Goal: Task Accomplishment & Management: Manage account settings

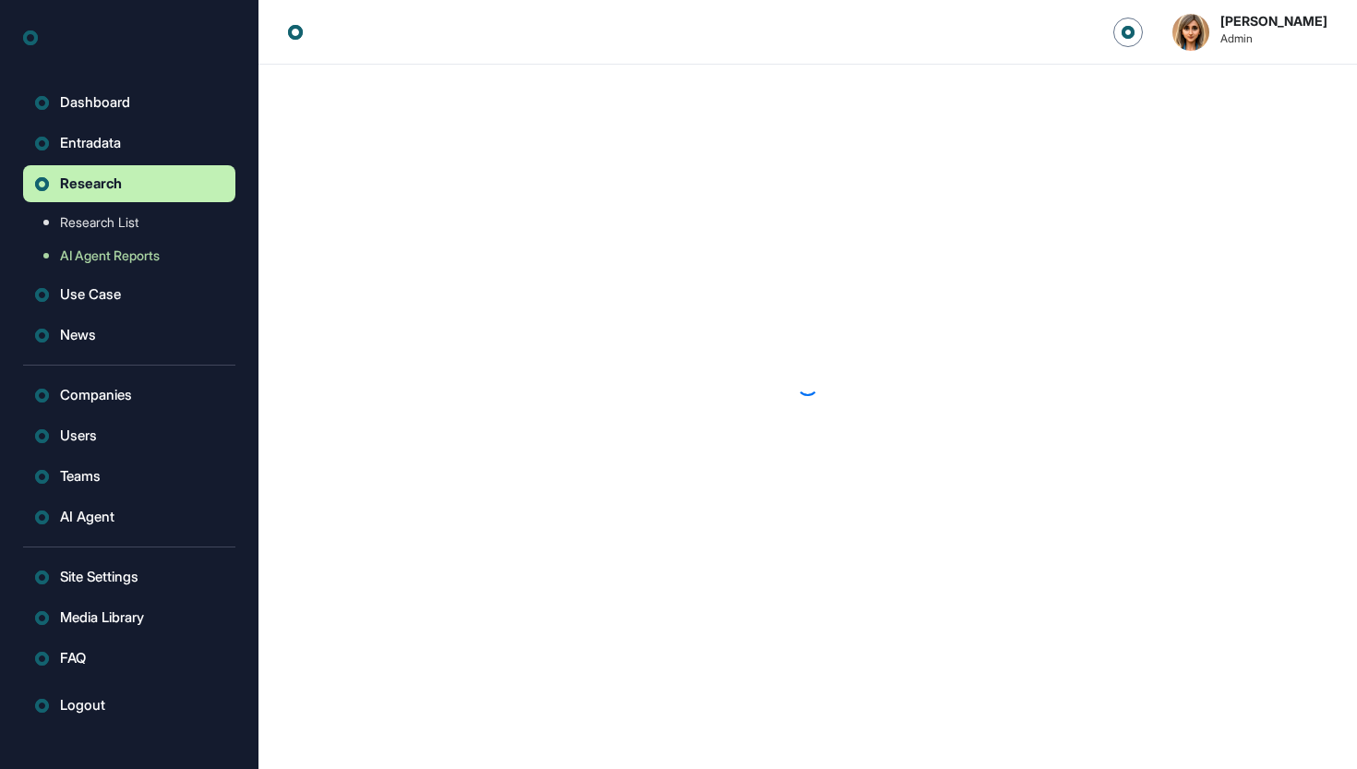
scroll to position [1, 1]
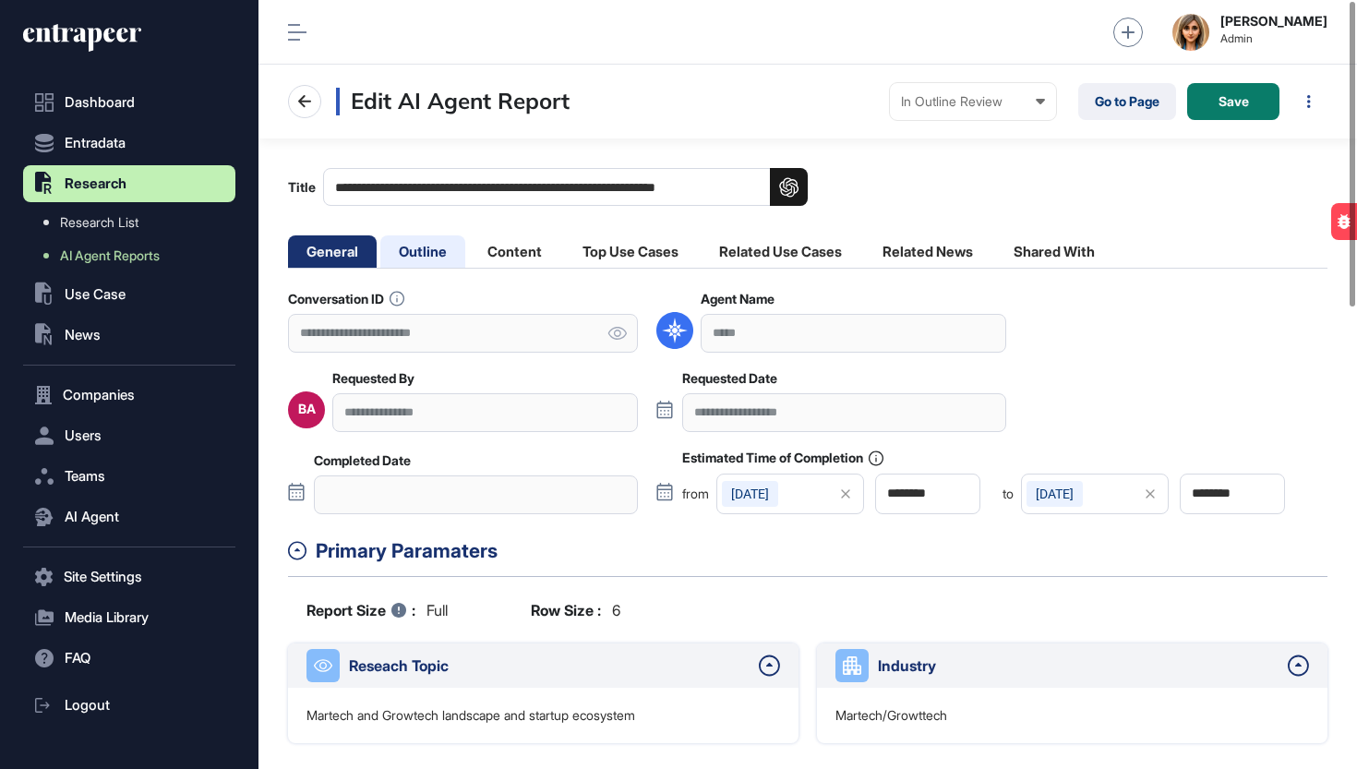
click at [426, 256] on li "Outline" at bounding box center [422, 251] width 85 height 32
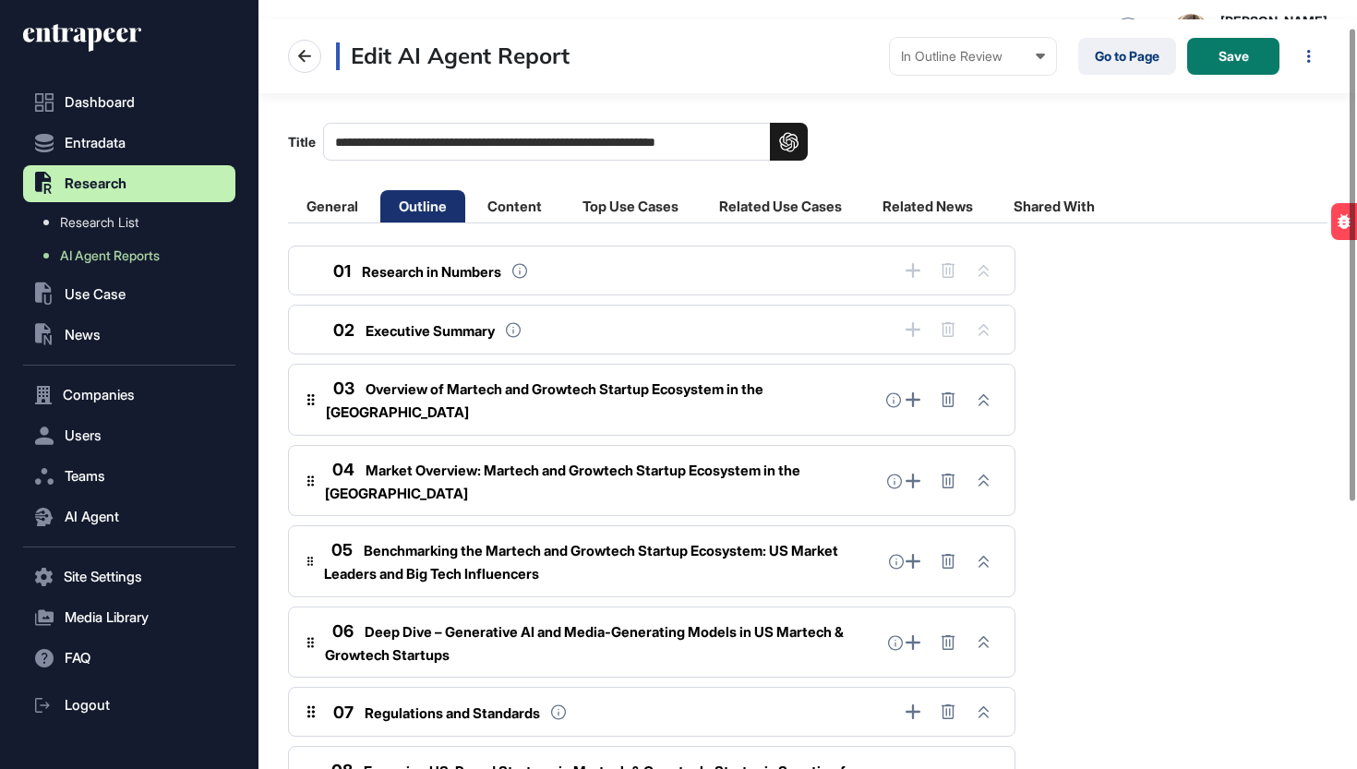
scroll to position [44, 0]
click at [497, 203] on li "Content" at bounding box center [514, 207] width 91 height 32
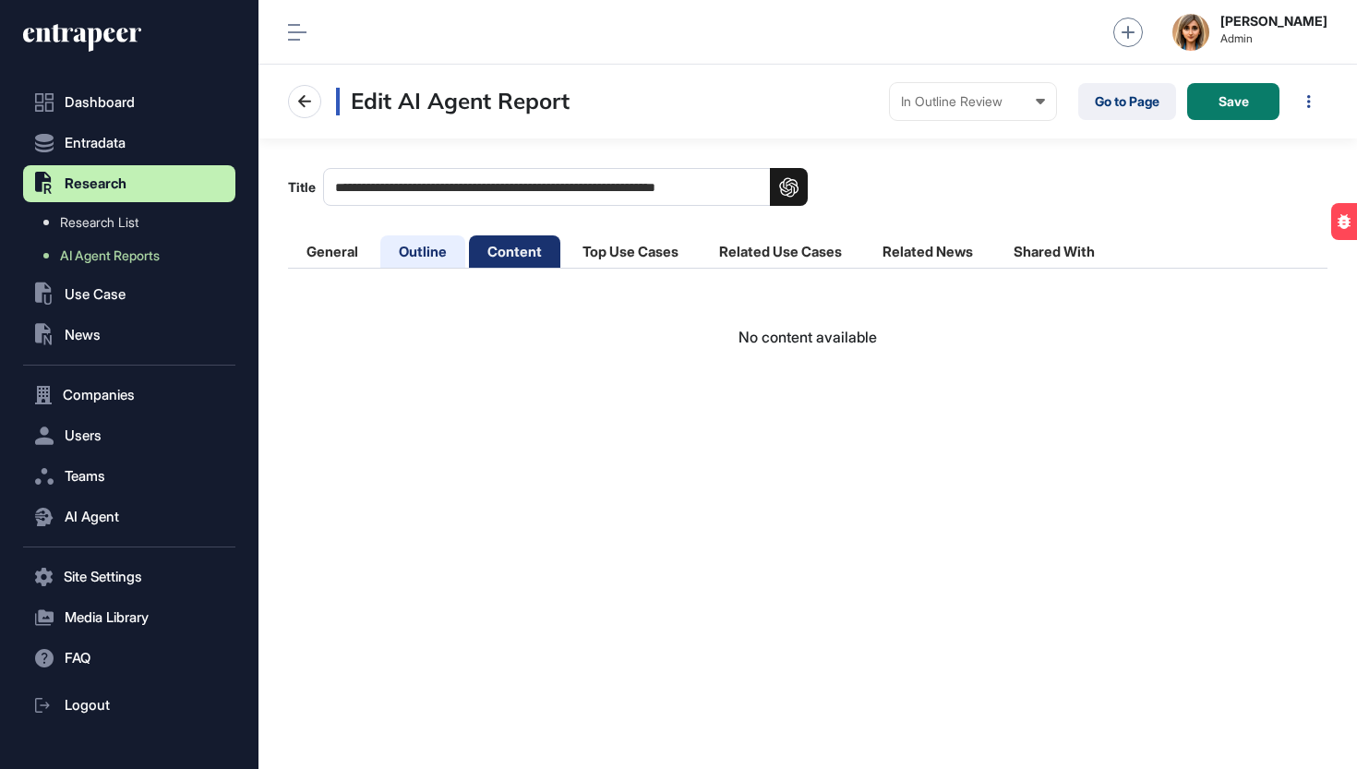
click at [422, 249] on li "Outline" at bounding box center [422, 251] width 85 height 32
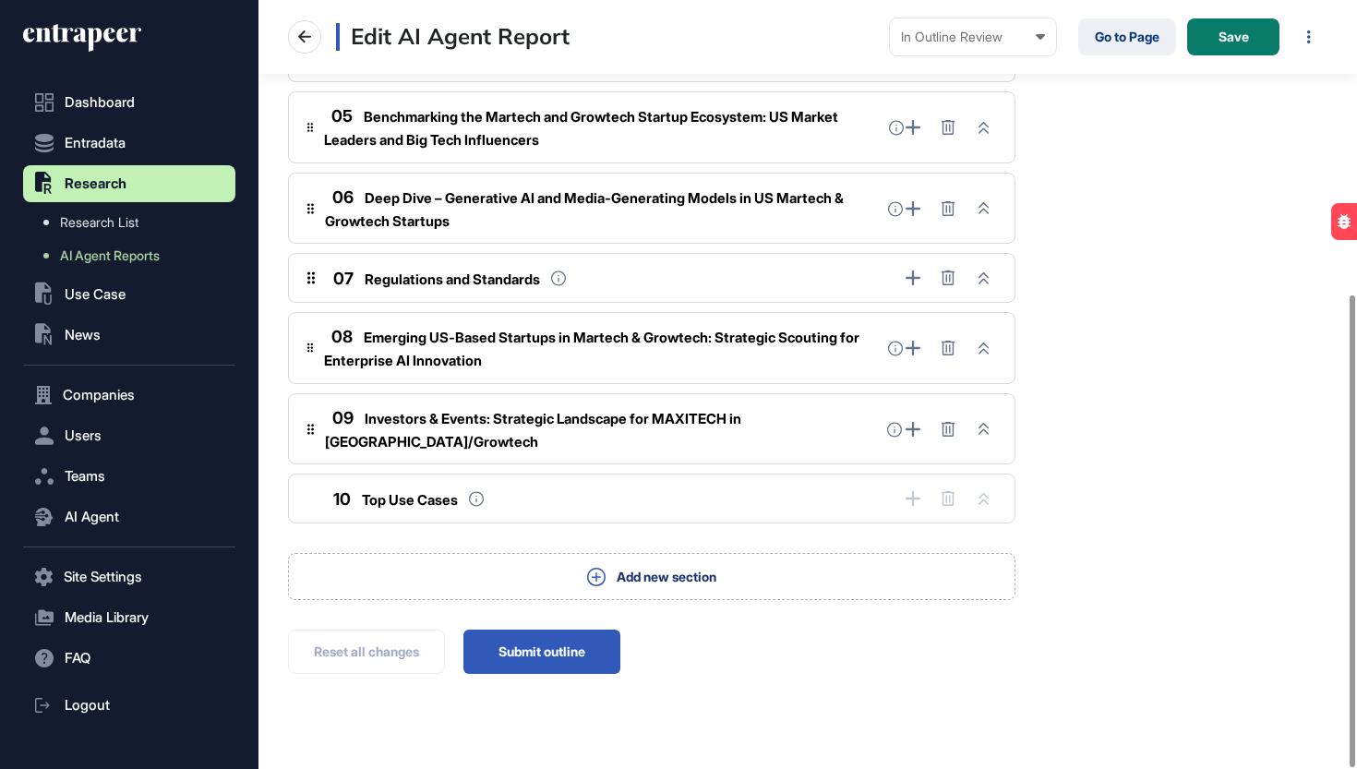
scroll to position [478, 0]
click at [526, 630] on button "Submit outline" at bounding box center [541, 652] width 157 height 44
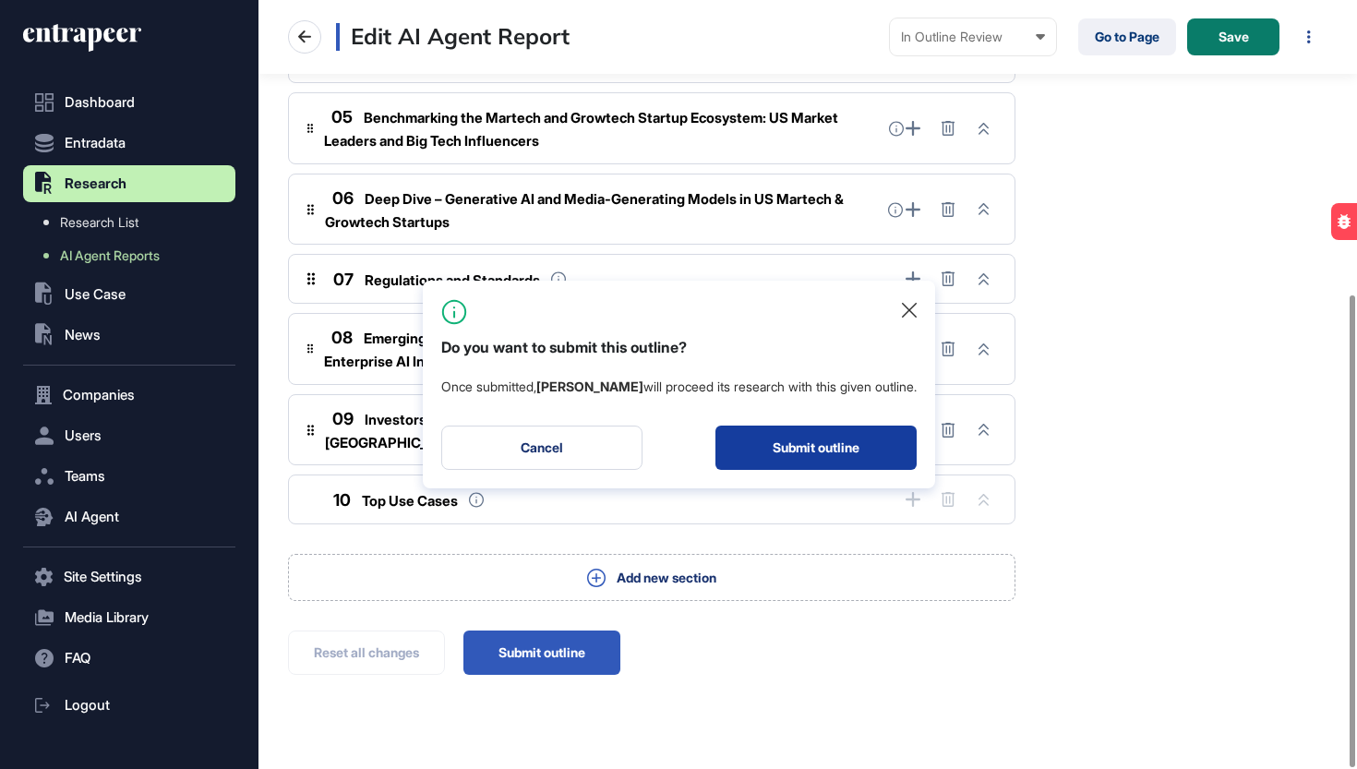
click at [808, 449] on button "Submit outline" at bounding box center [815, 447] width 201 height 44
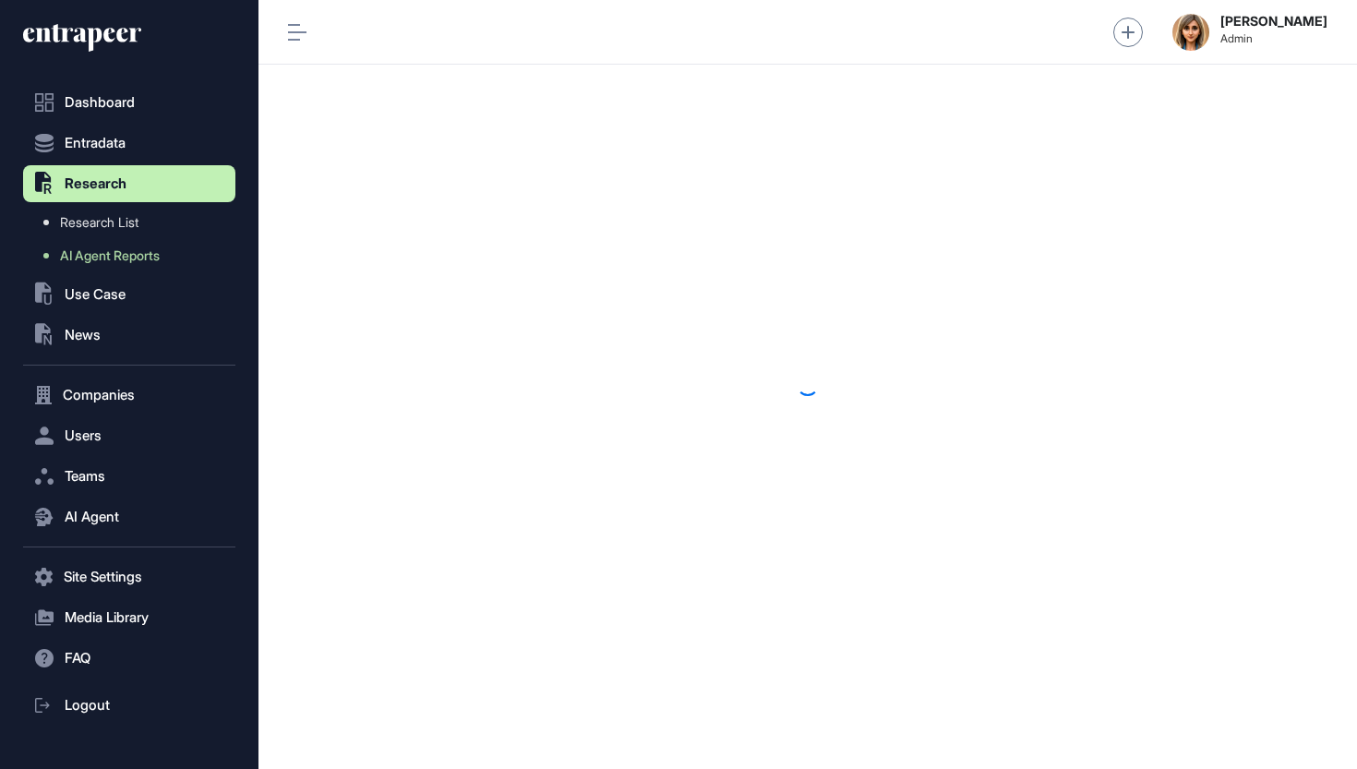
scroll to position [1, 1]
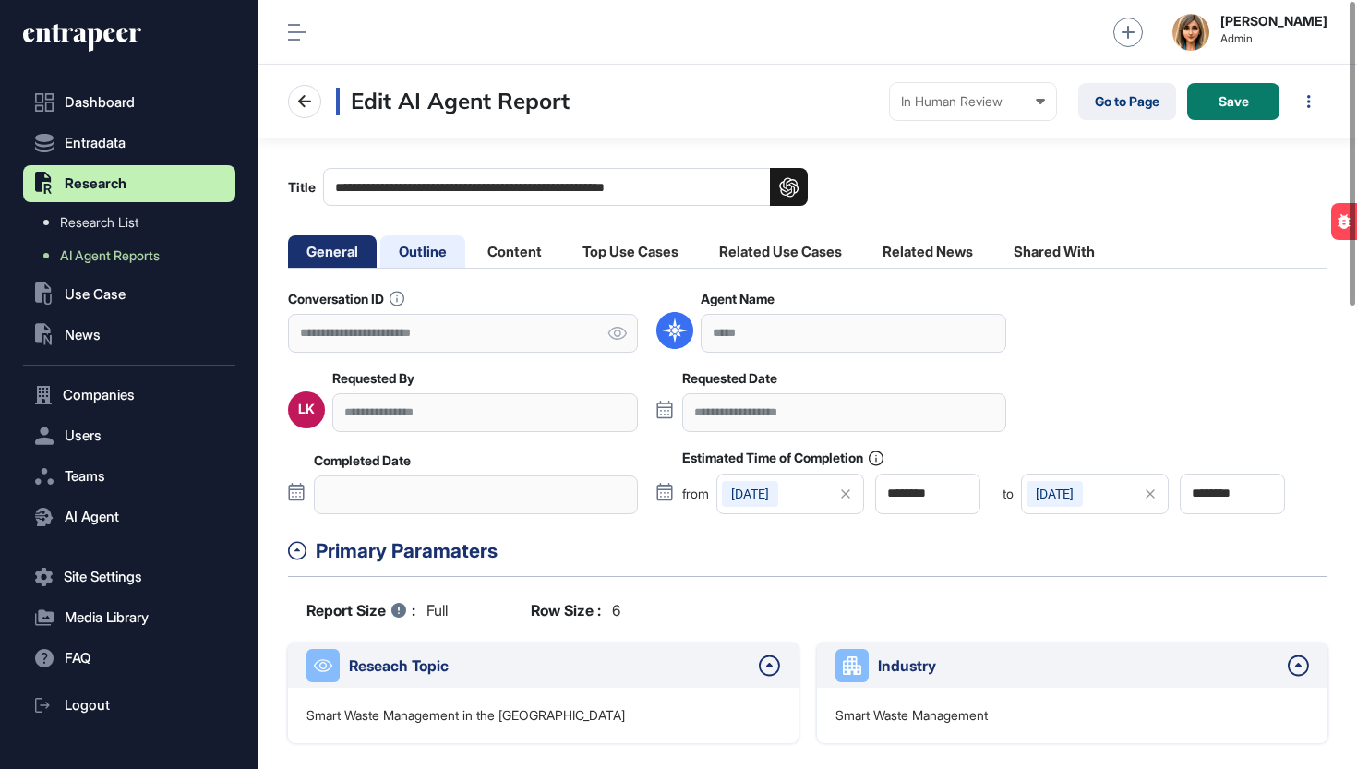
click at [442, 256] on li "Outline" at bounding box center [422, 251] width 85 height 32
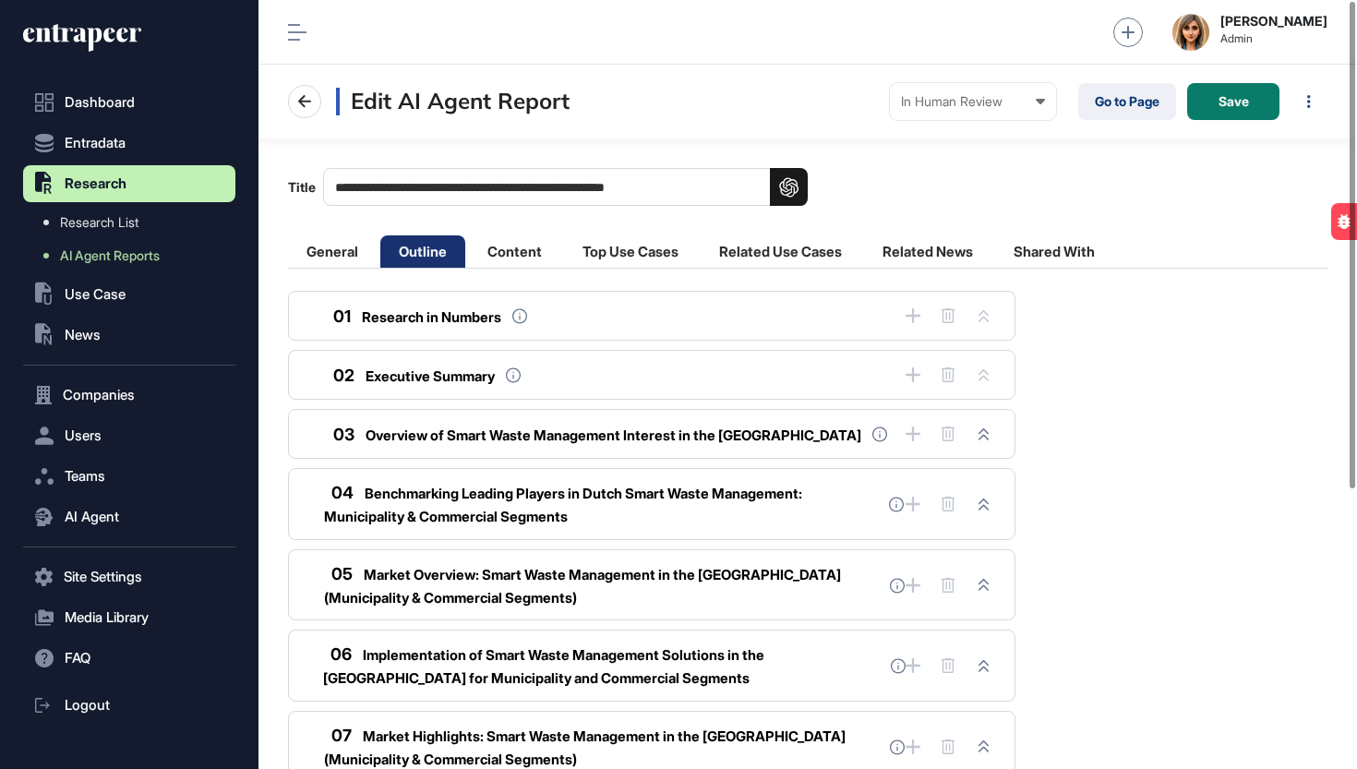
scroll to position [0, 0]
click at [1116, 35] on div "Ezgi Demir Admin" at bounding box center [807, 32] width 1098 height 65
click at [1253, 98] on button "Save" at bounding box center [1233, 101] width 92 height 37
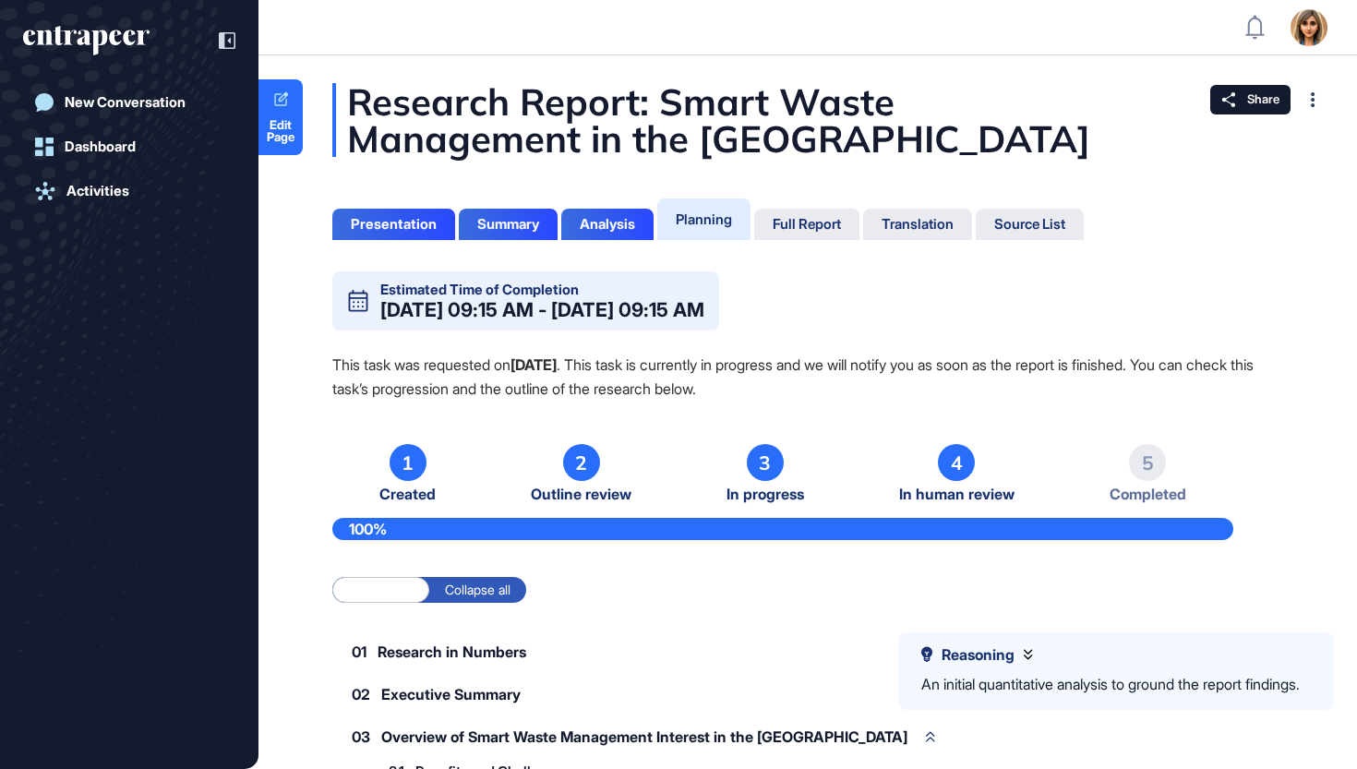
scroll to position [1, 1]
click at [788, 214] on div "Full Report" at bounding box center [806, 224] width 105 height 31
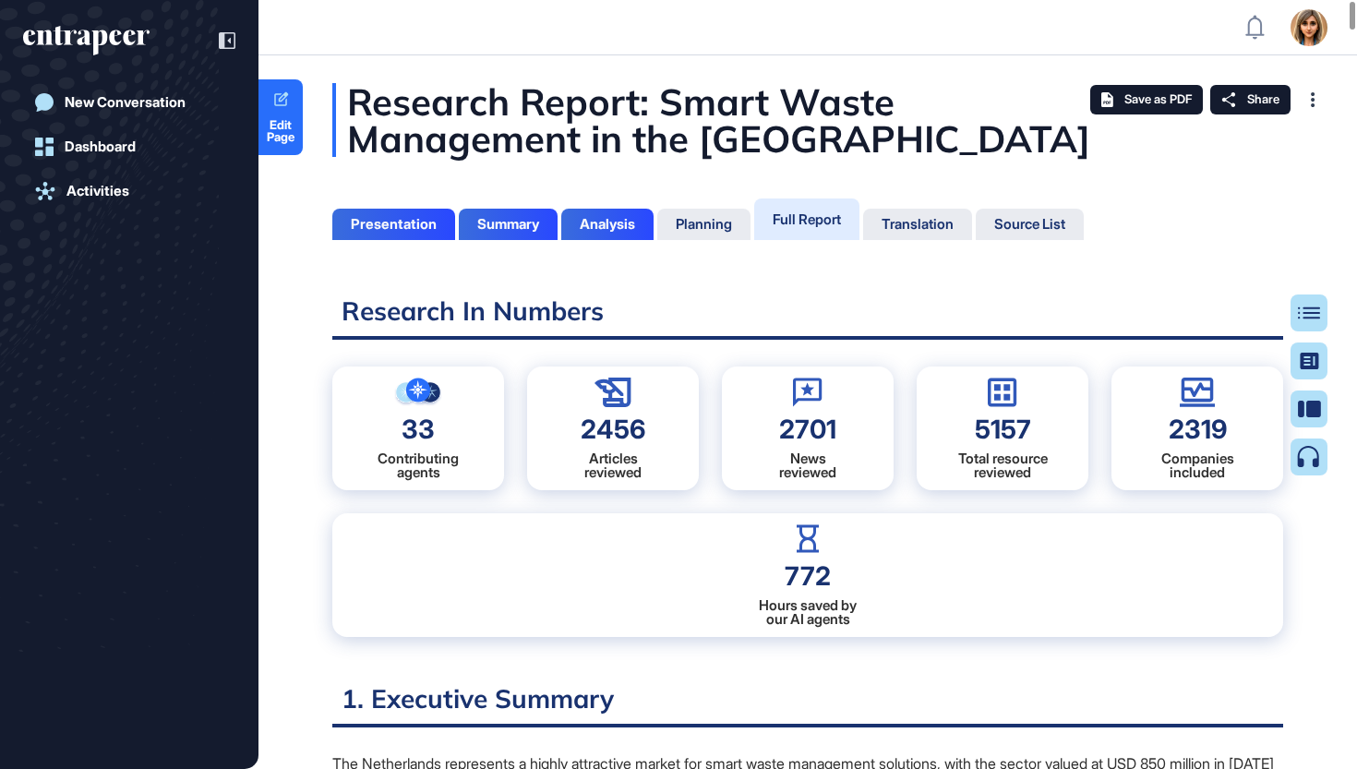
scroll to position [676, 5]
click at [287, 137] on span "Edit Page" at bounding box center [280, 131] width 44 height 24
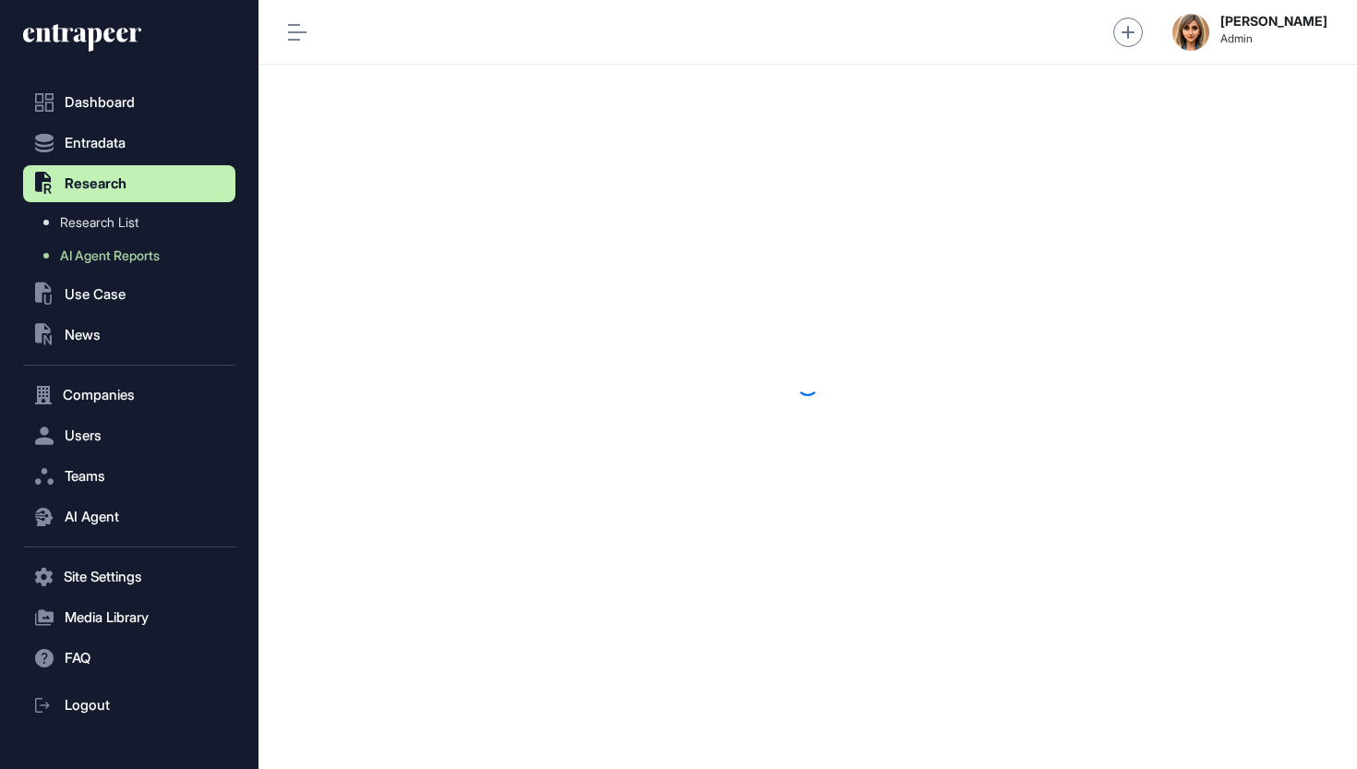
scroll to position [1, 1]
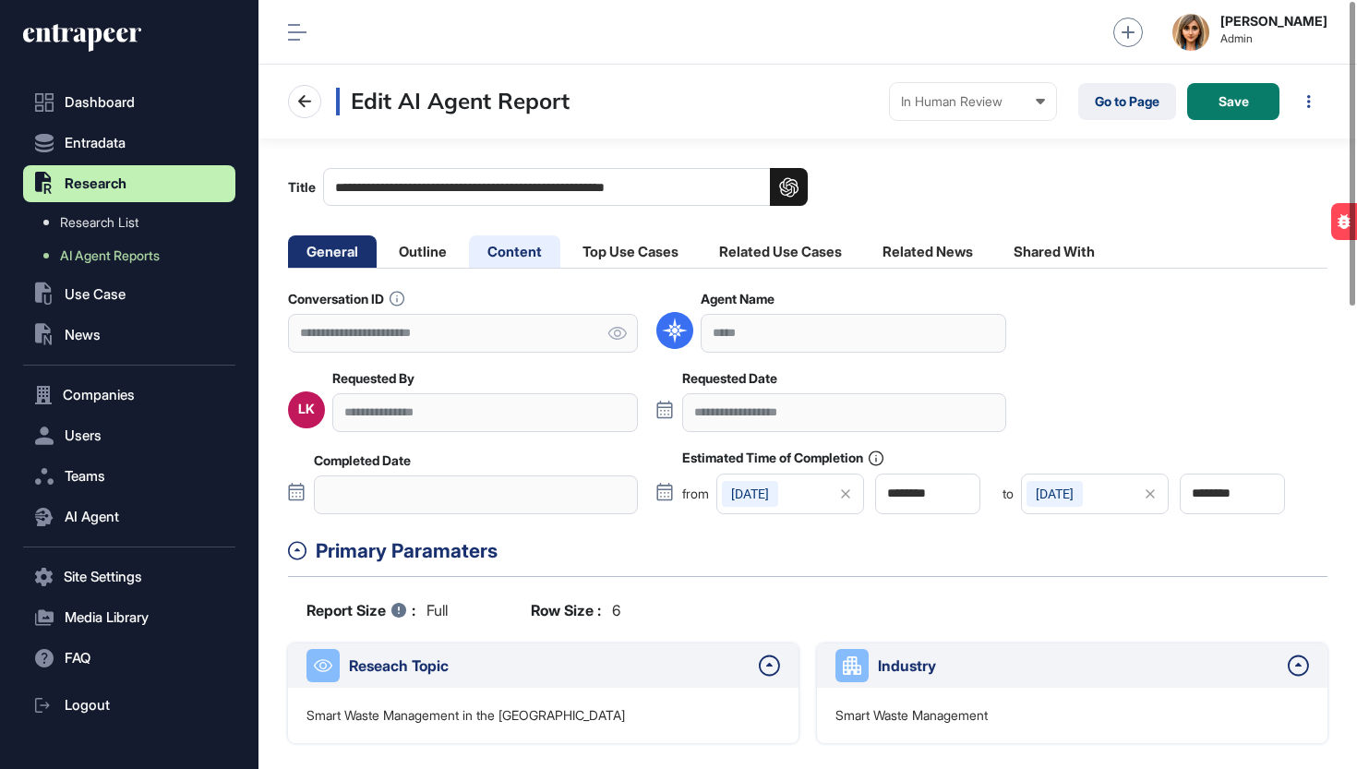
click at [520, 256] on li "Content" at bounding box center [514, 251] width 91 height 32
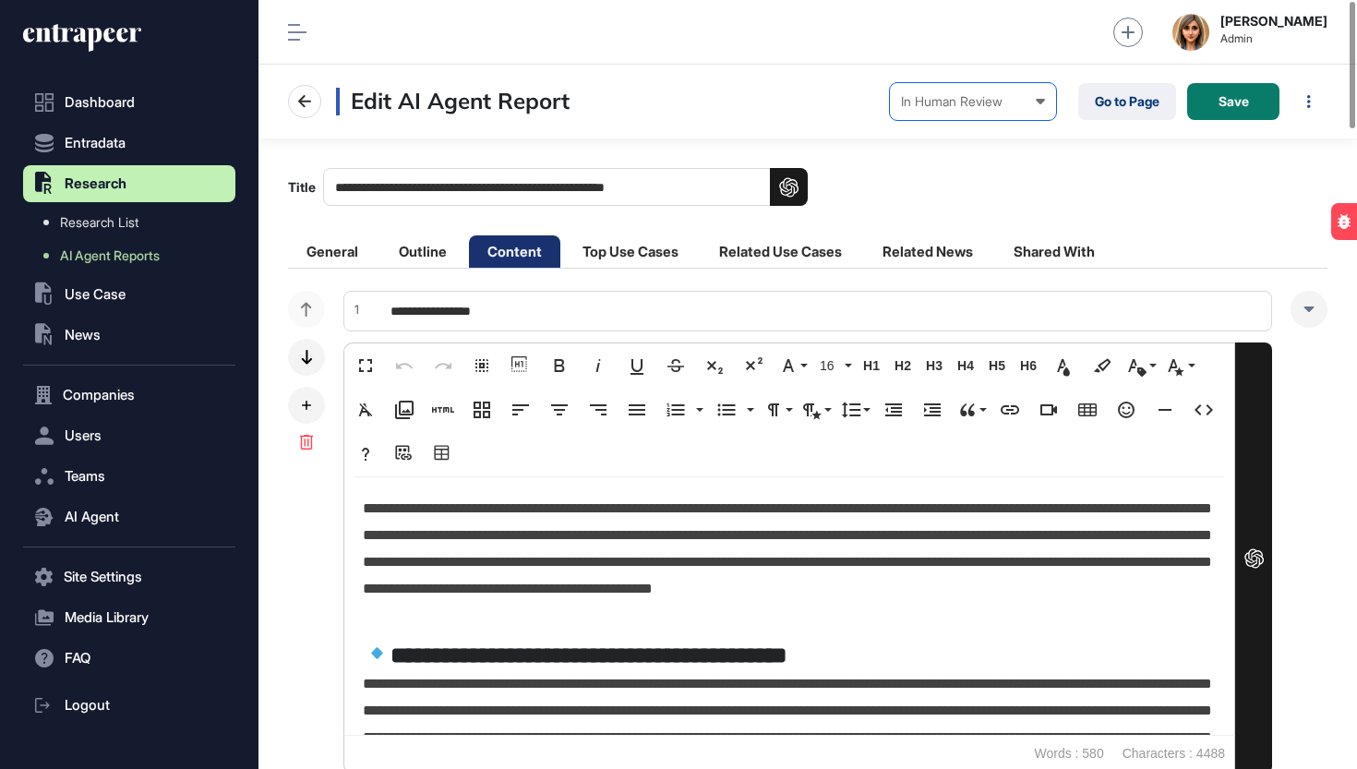
scroll to position [0, 0]
click at [956, 108] on div "In Human Review" at bounding box center [973, 101] width 144 height 15
click at [0, 0] on div "Completed" at bounding box center [0, 0] width 0 height 0
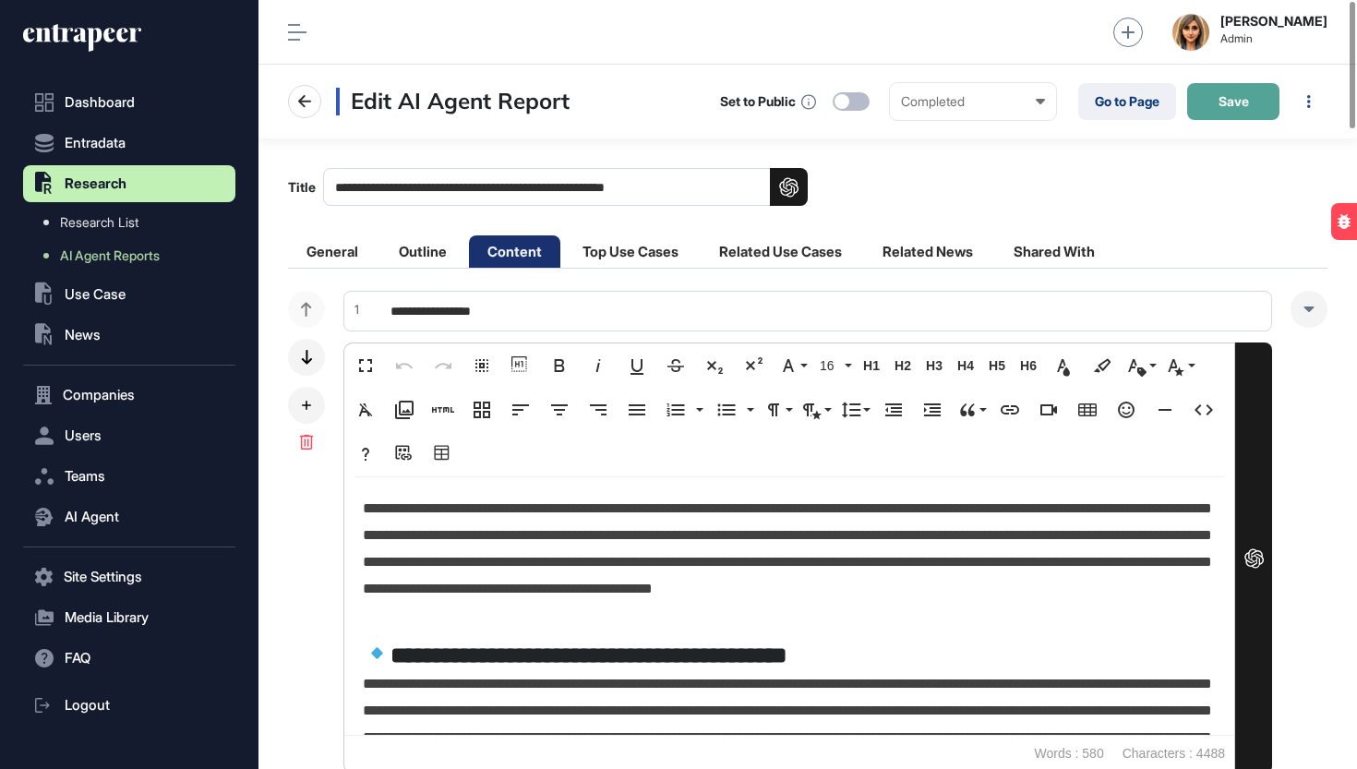
click at [1237, 101] on span "Save" at bounding box center [1233, 101] width 30 height 13
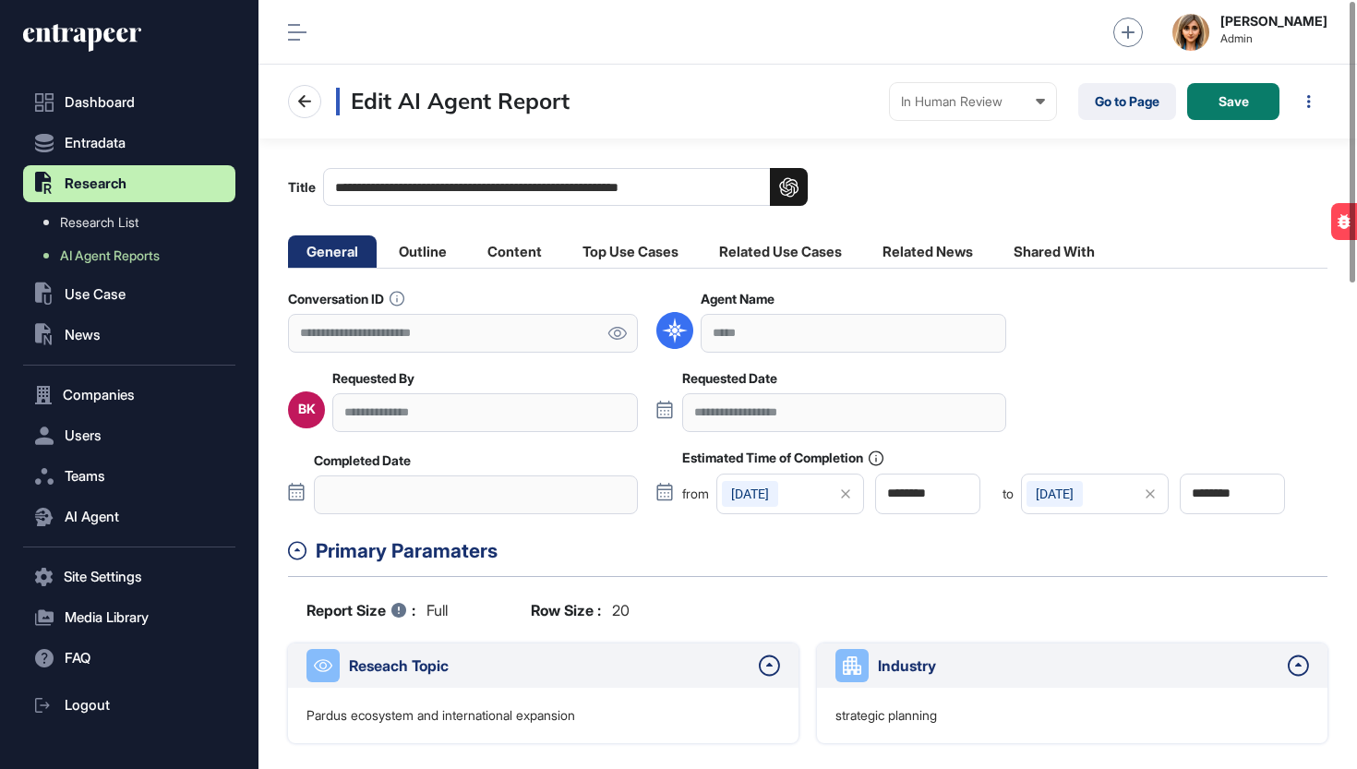
click at [622, 337] on icon at bounding box center [616, 333] width 19 height 13
click at [509, 198] on input "**********" at bounding box center [565, 187] width 485 height 38
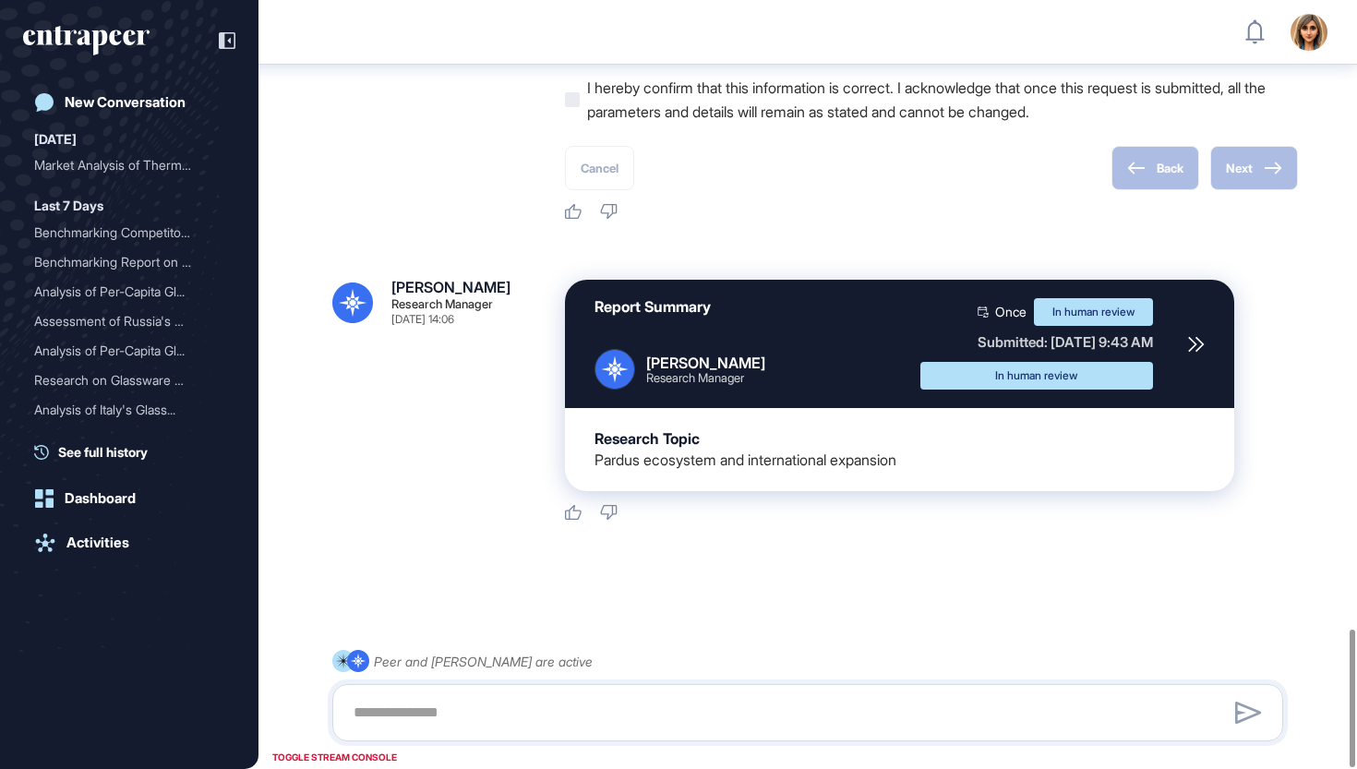
scroll to position [3505, 0]
